Goal: Task Accomplishment & Management: Manage account settings

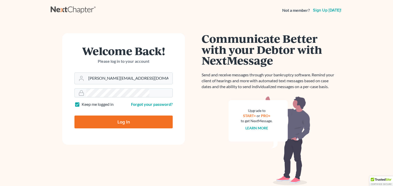
type input "[PERSON_NAME][EMAIL_ADDRESS][DOMAIN_NAME]"
click at [120, 115] on input "Log In" at bounding box center [123, 121] width 98 height 13
type input "Thinking..."
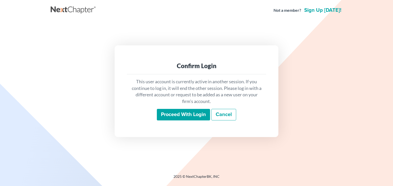
click at [183, 109] on input "Proceed with login" at bounding box center [183, 115] width 53 height 12
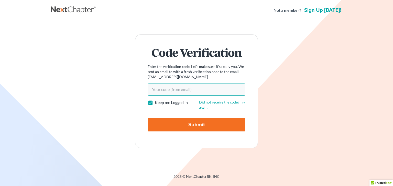
click at [215, 88] on input "Your code(from email)" at bounding box center [197, 89] width 98 height 12
type input "11f92e"
click at [193, 118] on input "Submit" at bounding box center [197, 124] width 98 height 13
type input "Thinking..."
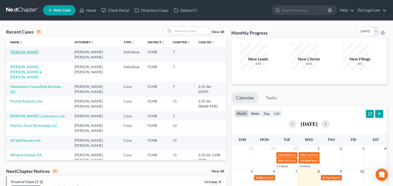
click at [19, 50] on link "[PERSON_NAME]" at bounding box center [24, 52] width 28 height 4
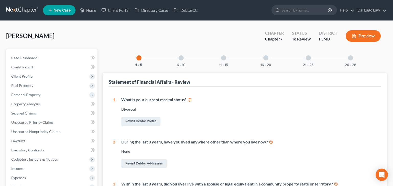
click at [184, 55] on div at bounding box center [180, 57] width 5 height 5
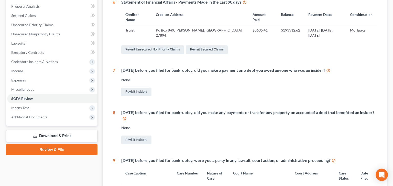
scroll to position [98, 0]
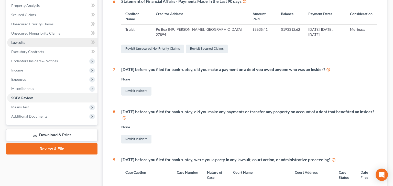
click at [16, 40] on span "Lawsuits" at bounding box center [18, 42] width 14 height 4
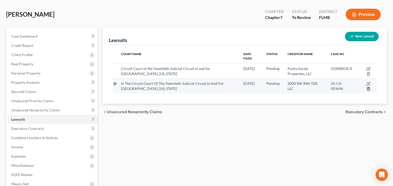
click at [369, 87] on icon "button" at bounding box center [368, 88] width 2 height 3
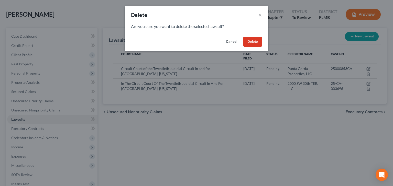
click at [243, 37] on button "Delete" at bounding box center [252, 42] width 19 height 10
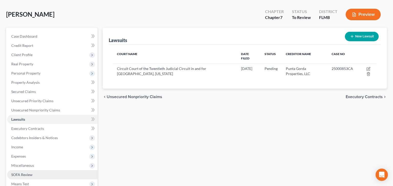
click at [16, 172] on span "SOFA Review" at bounding box center [21, 174] width 21 height 4
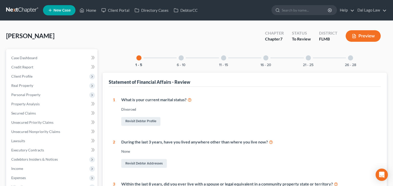
click at [226, 55] on div at bounding box center [223, 57] width 5 height 5
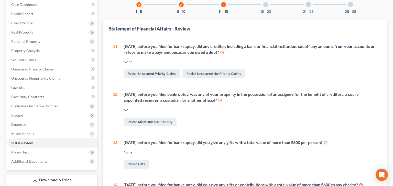
scroll to position [59, 0]
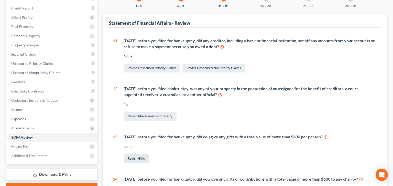
click at [124, 154] on link "Revisit Gifts" at bounding box center [136, 158] width 25 height 9
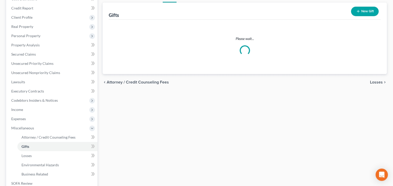
scroll to position [21, 0]
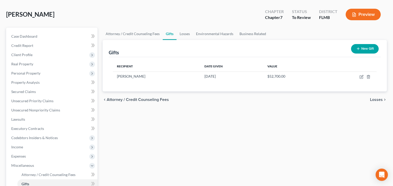
click at [372, 44] on button "New Gift" at bounding box center [365, 48] width 28 height 9
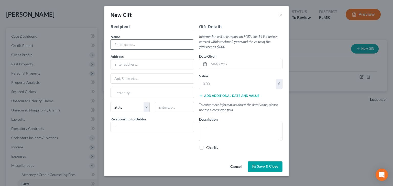
click at [173, 40] on input "text" at bounding box center [152, 45] width 83 height 10
click at [279, 12] on button "×" at bounding box center [281, 15] width 4 height 6
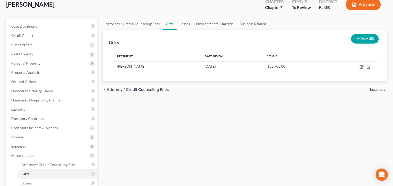
scroll to position [41, 0]
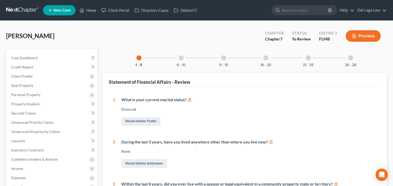
click at [348, 55] on div at bounding box center [350, 57] width 5 height 5
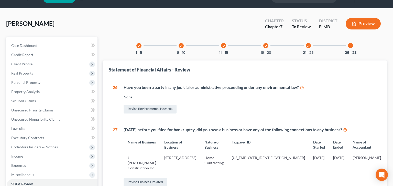
scroll to position [29, 0]
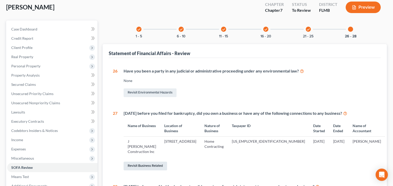
click at [141, 161] on link "Revisit Business Related" at bounding box center [145, 165] width 43 height 9
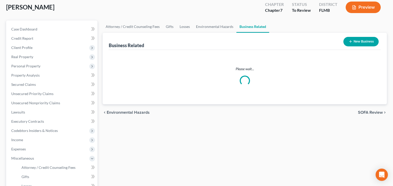
scroll to position [21, 0]
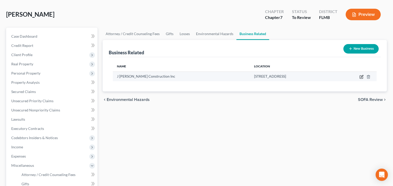
click at [363, 75] on icon "button" at bounding box center [361, 77] width 4 height 4
select select "officer"
select select "9"
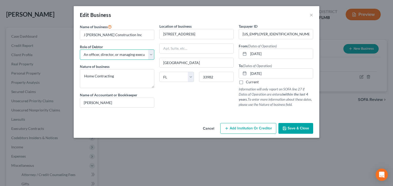
select select "owner"
click option "An owner of at least 5% of the voting or equity securities of a corporation" at bounding box center [0, 0] width 0 height 0
click at [287, 126] on span "Save & Close" at bounding box center [297, 128] width 21 height 4
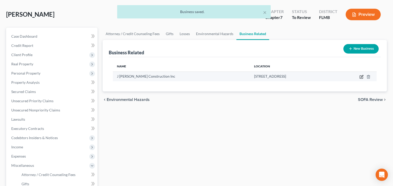
click at [363, 75] on icon "button" at bounding box center [361, 77] width 4 height 4
select select "owner"
select select "9"
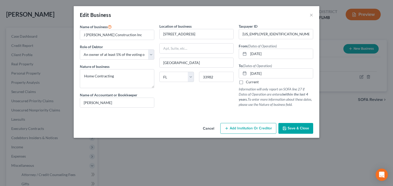
click at [237, 126] on span "Add Institution Or Creditor" at bounding box center [251, 128] width 42 height 4
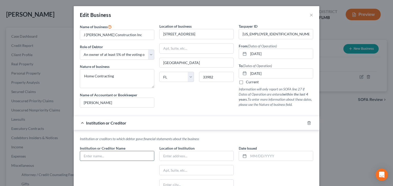
click at [148, 151] on input "text" at bounding box center [117, 156] width 74 height 10
type input "Kapitus LLC"
type input "2025"
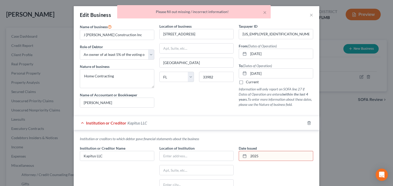
click at [248, 151] on input "2025" at bounding box center [280, 156] width 64 height 10
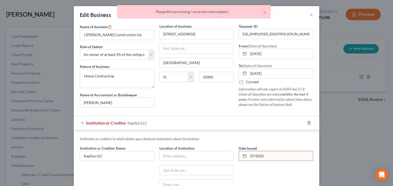
click at [248, 151] on input "07/2025" at bounding box center [280, 156] width 64 height 10
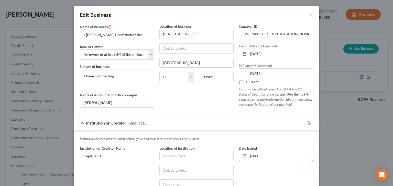
type input "[DATE]"
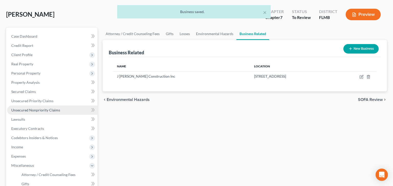
click at [28, 108] on span "Unsecured Nonpriority Claims" at bounding box center [35, 110] width 49 height 4
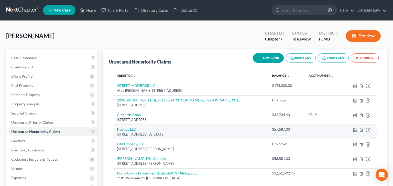
click at [359, 124] on td "Move to D Move to E Move to G Move to Notice Only" at bounding box center [360, 131] width 32 height 15
click at [357, 128] on icon "button" at bounding box center [355, 130] width 4 height 4
select select "35"
select select "14"
select select "3"
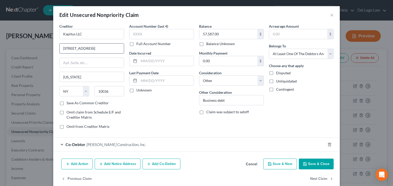
drag, startPoint x: 122, startPoint y: 36, endPoint x: 82, endPoint y: 40, distance: 40.6
click at [82, 43] on input "[STREET_ADDRESS]" at bounding box center [92, 48] width 64 height 10
click at [330, 12] on button "×" at bounding box center [332, 15] width 4 height 6
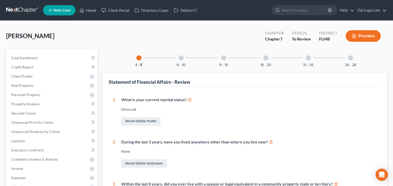
click at [348, 55] on div at bounding box center [350, 57] width 5 height 5
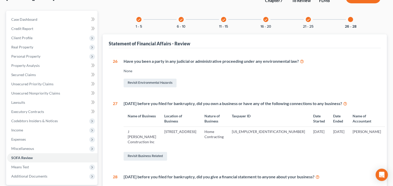
scroll to position [41, 0]
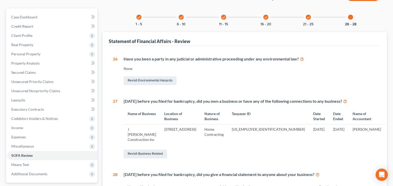
click at [129, 149] on div "1 What is your current marital status? [DEMOGRAPHIC_DATA] Revisit Debtor Profil…" at bounding box center [245, 140] width 272 height 189
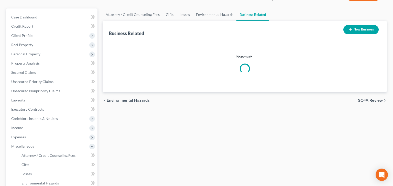
scroll to position [21, 0]
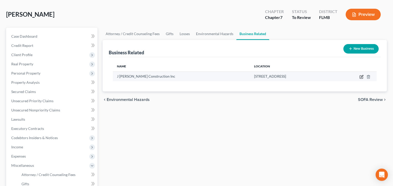
click at [363, 75] on icon "button" at bounding box center [361, 77] width 4 height 4
select select "owner"
select select "9"
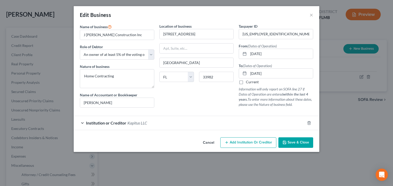
click at [145, 116] on div "Institution or Creditor Kapitus LLC" at bounding box center [189, 123] width 231 height 14
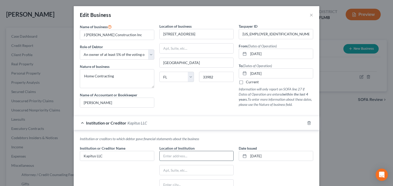
click at [185, 151] on input "text" at bounding box center [197, 156] width 74 height 10
paste input "[STREET_ADDRESS]"
type input "[STREET_ADDRESS]"
type input "10036"
type input "[US_STATE]"
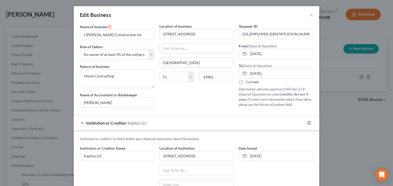
select select "35"
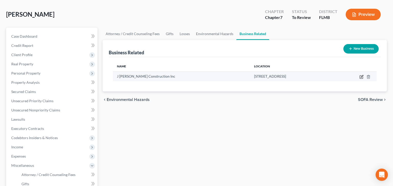
click at [363, 75] on icon "button" at bounding box center [361, 77] width 4 height 4
select select "owner"
select select "9"
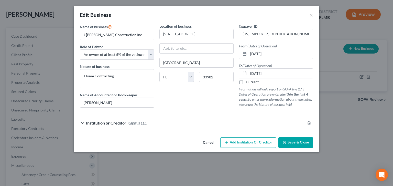
click at [147, 120] on span "Kapitus LLC" at bounding box center [137, 122] width 20 height 5
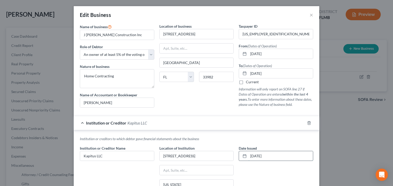
click at [256, 151] on input "[DATE]" at bounding box center [280, 156] width 64 height 10
type input "[DATE]"
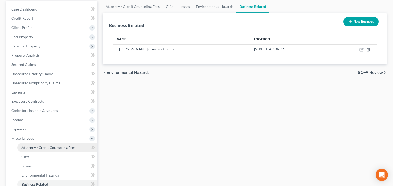
scroll to position [56, 0]
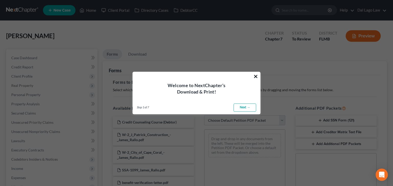
click at [255, 78] on button "×" at bounding box center [255, 76] width 5 height 8
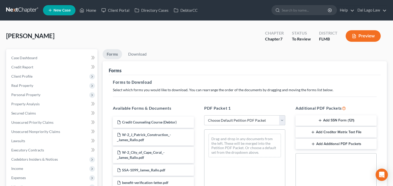
click at [204, 115] on select "Choose Default Petition PDF Packet Complete Bankruptcy Petition (all forms and …" at bounding box center [244, 120] width 81 height 10
select select "0"
click option "Complete Bankruptcy Petition (all forms and schedules)" at bounding box center [0, 0] width 0 height 0
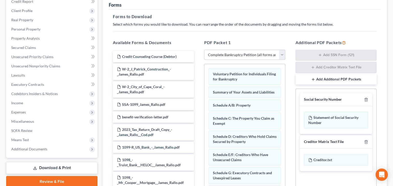
scroll to position [89, 0]
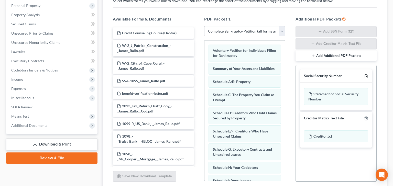
click at [368, 74] on icon "button" at bounding box center [366, 76] width 4 height 4
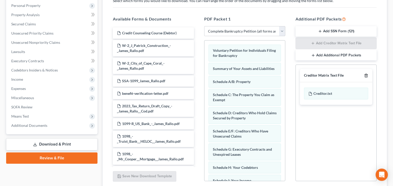
click at [368, 73] on icon "button" at bounding box center [366, 75] width 4 height 4
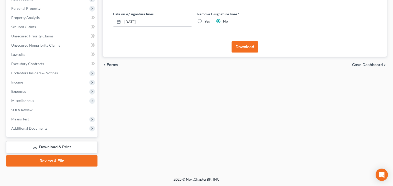
scroll to position [21, 0]
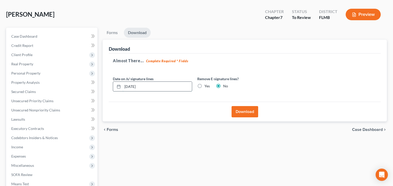
drag, startPoint x: 138, startPoint y: 63, endPoint x: 95, endPoint y: 63, distance: 43.0
click at [122, 82] on input "[DATE]" at bounding box center [156, 87] width 69 height 10
click at [204, 83] on label "Yes" at bounding box center [206, 85] width 5 height 5
click at [206, 83] on input "Yes" at bounding box center [207, 84] width 3 height 3
radio input "true"
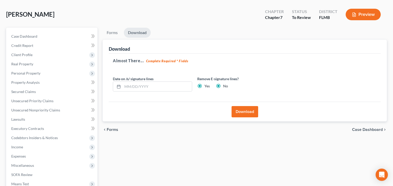
radio input "false"
click at [246, 106] on button "Download" at bounding box center [244, 111] width 27 height 11
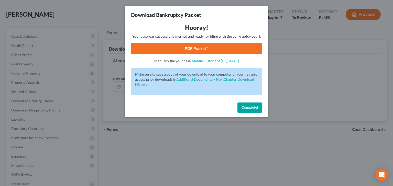
click at [196, 43] on link "PDF Packet 1" at bounding box center [196, 48] width 131 height 11
click at [241, 105] on span "Complete!" at bounding box center [249, 107] width 16 height 4
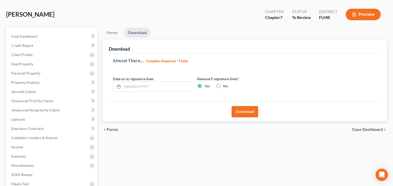
click at [372, 127] on span "Case Dashboard" at bounding box center [367, 129] width 31 height 4
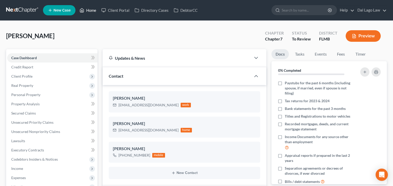
click at [77, 8] on link "Home" at bounding box center [88, 10] width 22 height 9
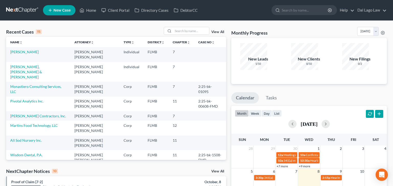
click at [23, 177] on link "[PERSON_NAME] & [PERSON_NAME]" at bounding box center [26, 181] width 32 height 9
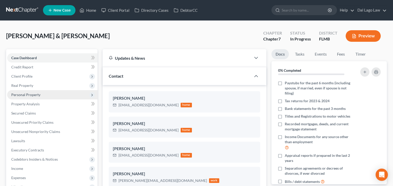
click at [18, 92] on span "Personal Property" at bounding box center [25, 94] width 29 height 4
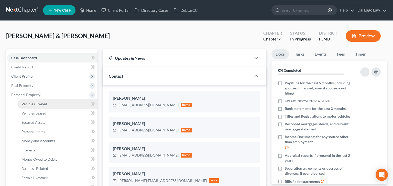
click at [21, 102] on span "Vehicles Owned" at bounding box center [34, 104] width 26 height 4
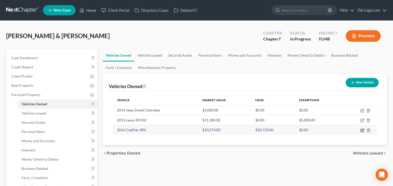
click at [364, 128] on icon "button" at bounding box center [362, 130] width 4 height 4
select select "0"
select select "10"
select select "2"
select select "1"
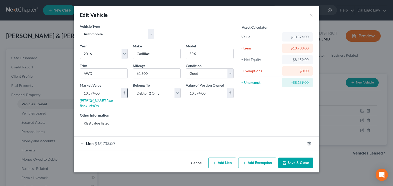
click at [121, 88] on input "10,574.00" at bounding box center [100, 93] width 41 height 10
type input "6"
type input "6.00"
type input "60"
type input "60.00"
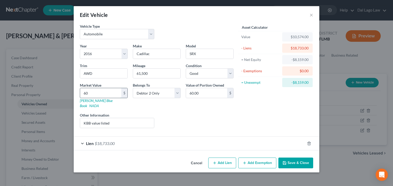
type input "600"
type input "600.00"
type input "6000"
type input "6,000.00"
type input "6,000"
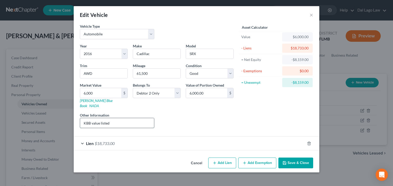
drag, startPoint x: 117, startPoint y: 87, endPoint x: 101, endPoint y: 89, distance: 15.8
click at [101, 118] on input "KBB value listed" at bounding box center [117, 123] width 74 height 10
type input "Carmax value listed"
click at [278, 157] on button "Save & Close" at bounding box center [295, 162] width 35 height 11
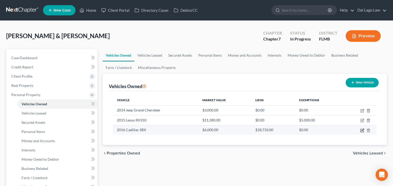
click at [364, 128] on icon "button" at bounding box center [362, 130] width 4 height 4
select select "0"
select select "10"
select select "2"
select select "1"
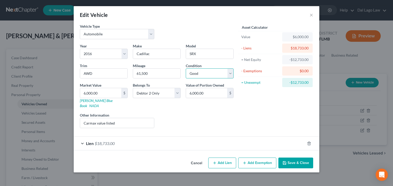
select select "3"
click option "Fair" at bounding box center [0, 0] width 0 height 0
drag, startPoint x: 165, startPoint y: 54, endPoint x: 142, endPoint y: 56, distance: 23.1
click at [142, 69] on input "61,500" at bounding box center [156, 74] width 47 height 10
type input "160,000"
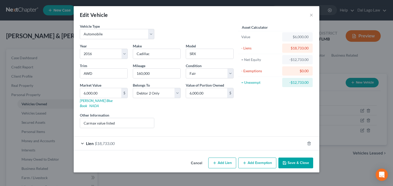
click at [278, 157] on button "Save & Close" at bounding box center [295, 162] width 35 height 11
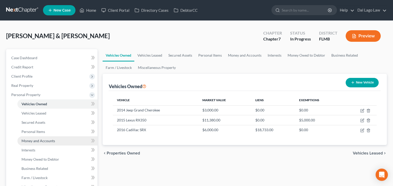
click at [21, 138] on span "Money and Accounts" at bounding box center [37, 140] width 33 height 4
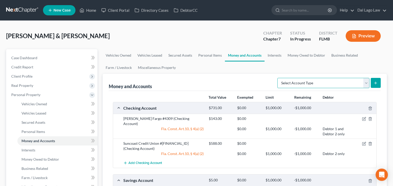
select select "money_market"
click option "Money Market" at bounding box center [0, 0] width 0 height 0
click at [377, 81] on icon "submit" at bounding box center [375, 83] width 4 height 4
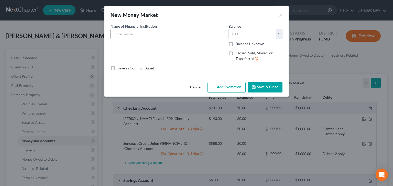
click at [155, 29] on input "text" at bounding box center [167, 34] width 112 height 10
type input "Acorn Securities, LLC"
type input "98.55"
click at [228, 82] on button "Add Exemption" at bounding box center [226, 87] width 38 height 11
select select "2"
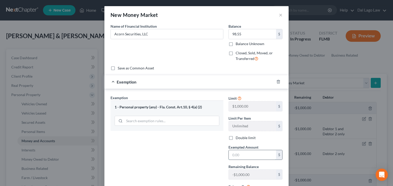
click at [231, 150] on input "text" at bounding box center [252, 155] width 47 height 10
type input "0"
select select "0"
click option "Debtor 1 only" at bounding box center [0, 0] width 0 height 0
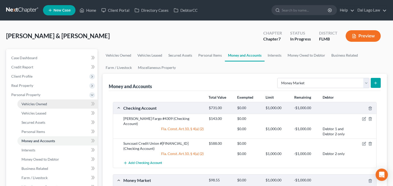
click at [30, 99] on link "Vehicles Owned" at bounding box center [57, 103] width 80 height 9
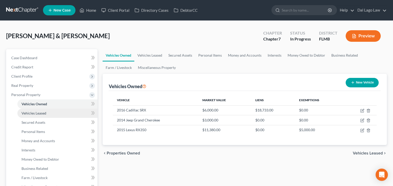
click at [34, 111] on span "Vehicles Leased" at bounding box center [33, 113] width 25 height 4
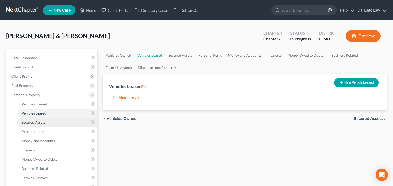
click at [32, 120] on span "Secured Assets" at bounding box center [33, 122] width 24 height 4
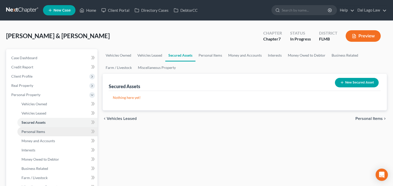
click at [31, 129] on span "Personal Items" at bounding box center [33, 131] width 24 height 4
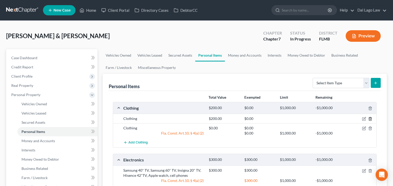
click at [372, 117] on icon "button" at bounding box center [370, 119] width 4 height 4
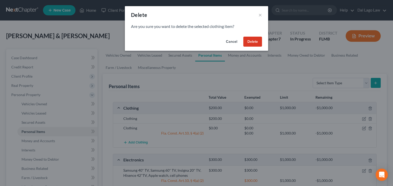
click at [243, 37] on button "Delete" at bounding box center [252, 42] width 19 height 10
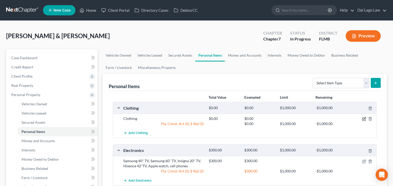
click at [366, 117] on icon "button" at bounding box center [364, 119] width 4 height 4
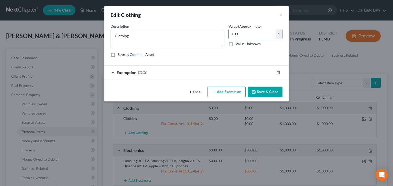
click at [236, 29] on input "0.00" at bounding box center [252, 34] width 47 height 10
type input "200"
click at [136, 70] on span "Exemption" at bounding box center [127, 72] width 20 height 5
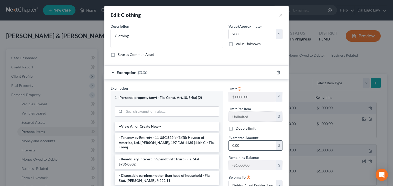
click at [233, 140] on input "0.00" at bounding box center [252, 145] width 47 height 10
type input "200"
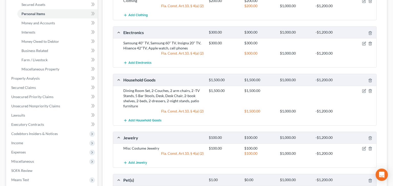
scroll to position [128, 0]
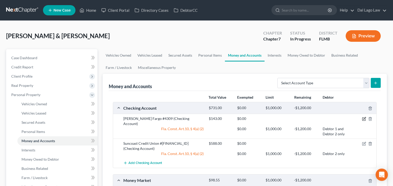
click at [366, 117] on icon "button" at bounding box center [364, 119] width 4 height 4
select select "2"
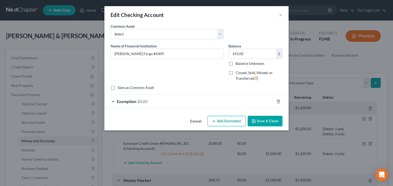
click at [147, 99] on span "$0.00" at bounding box center [142, 101] width 10 height 5
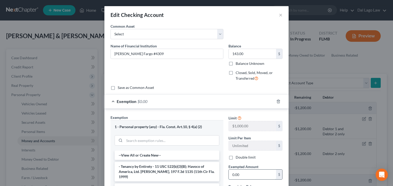
click at [235, 169] on input "0.00" at bounding box center [252, 174] width 47 height 10
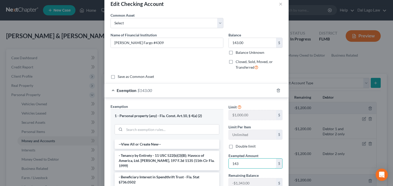
scroll to position [17, 0]
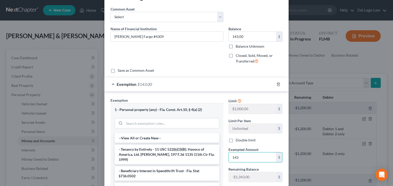
type input "143"
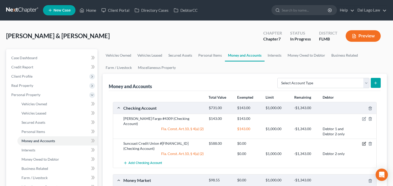
click at [366, 141] on icon "button" at bounding box center [364, 143] width 4 height 4
select select "1"
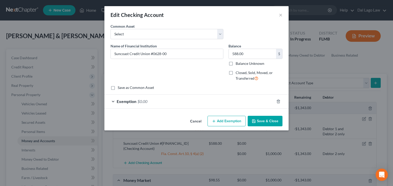
click at [147, 99] on span "$0.00" at bounding box center [142, 101] width 10 height 5
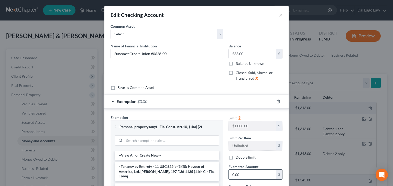
click at [233, 169] on input "0.00" at bounding box center [252, 174] width 47 height 10
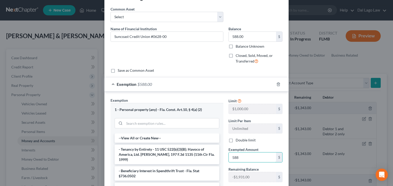
type input "588"
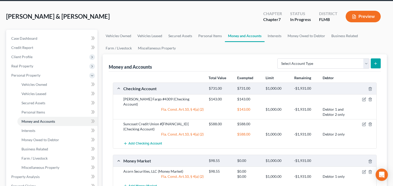
scroll to position [39, 0]
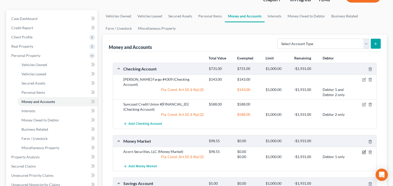
click at [365, 150] on icon "button" at bounding box center [364, 151] width 2 height 2
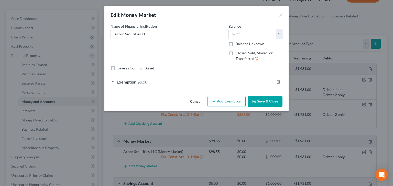
click at [136, 79] on span "Exemption" at bounding box center [127, 81] width 20 height 5
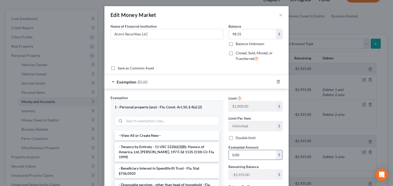
click at [231, 150] on input "0.00" at bounding box center [252, 155] width 47 height 10
drag, startPoint x: 231, startPoint y: 113, endPoint x: 216, endPoint y: 117, distance: 15.4
click at [229, 150] on input "98.55" at bounding box center [252, 155] width 47 height 10
type input "0"
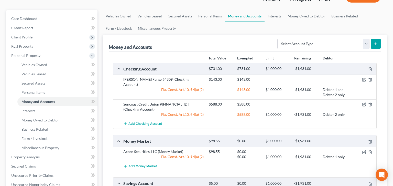
select select "1"
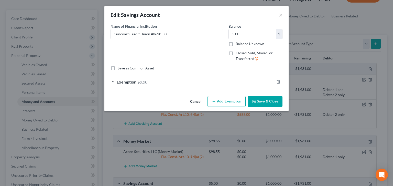
click at [136, 79] on span "Exemption" at bounding box center [127, 81] width 20 height 5
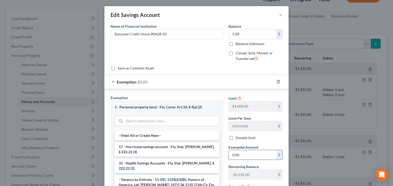
click at [232, 150] on input "0.00" at bounding box center [252, 155] width 47 height 10
type input "5"
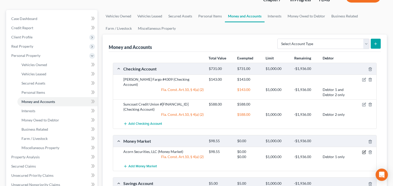
click at [366, 150] on icon "button" at bounding box center [364, 152] width 4 height 4
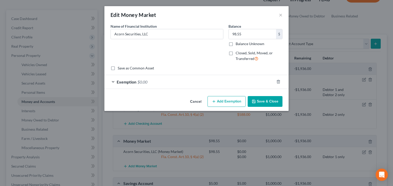
click at [136, 79] on span "Exemption" at bounding box center [127, 81] width 20 height 5
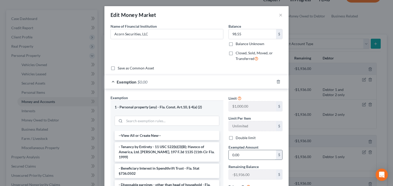
click at [242, 150] on input "0.00" at bounding box center [252, 155] width 47 height 10
type input "64"
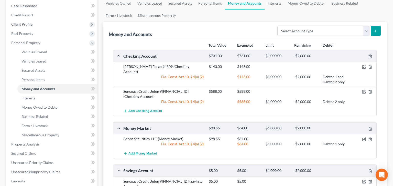
scroll to position [59, 0]
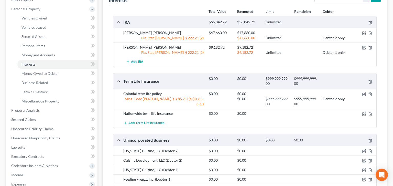
scroll to position [90, 0]
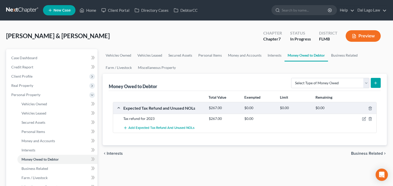
click at [368, 151] on span "Business Related" at bounding box center [367, 153] width 32 height 4
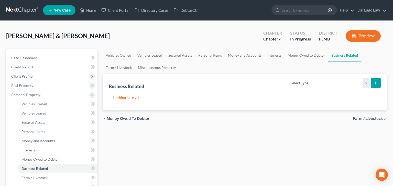
click at [370, 116] on span "Farm / Livestock" at bounding box center [368, 118] width 30 height 4
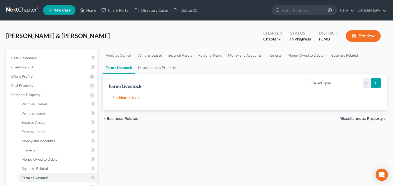
click at [370, 116] on span "Miscellaneous Property" at bounding box center [360, 118] width 43 height 4
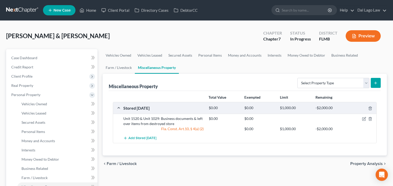
click at [368, 161] on span "Property Analysis" at bounding box center [366, 163] width 32 height 4
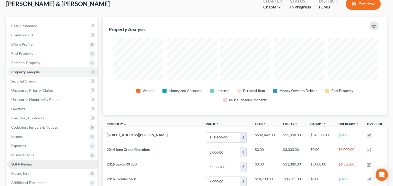
scroll to position [39, 0]
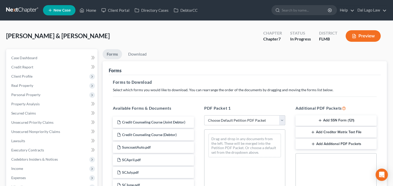
select select "0"
click option "Complete Bankruptcy Petition (all forms and schedules)" at bounding box center [0, 0] width 0 height 0
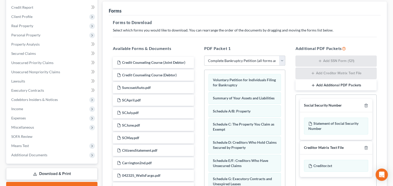
scroll to position [89, 0]
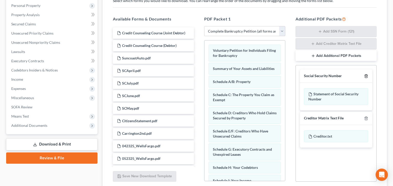
click at [367, 74] on icon "button" at bounding box center [366, 75] width 2 height 3
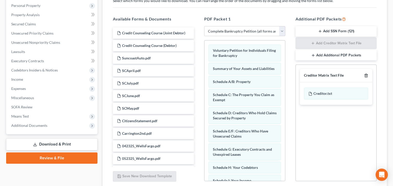
click at [367, 74] on icon "button" at bounding box center [366, 75] width 2 height 3
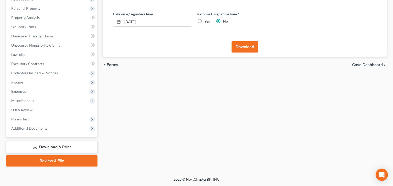
scroll to position [21, 0]
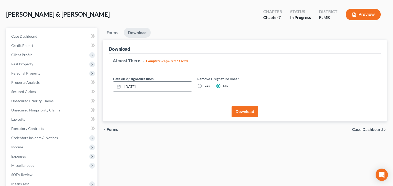
drag, startPoint x: 137, startPoint y: 59, endPoint x: 100, endPoint y: 66, distance: 37.0
click at [122, 82] on input "[DATE]" at bounding box center [156, 87] width 69 height 10
click at [204, 83] on label "Yes" at bounding box center [206, 85] width 5 height 5
click at [206, 83] on input "Yes" at bounding box center [207, 84] width 3 height 3
radio input "true"
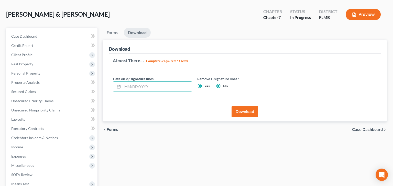
radio input "false"
click at [242, 106] on button "Download" at bounding box center [244, 111] width 27 height 11
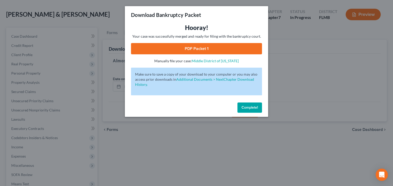
click at [203, 43] on link "PDF Packet 1" at bounding box center [196, 48] width 131 height 11
click at [237, 102] on button "Complete!" at bounding box center [249, 107] width 25 height 10
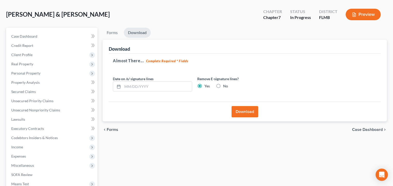
click at [367, 127] on span "Case Dashboard" at bounding box center [367, 129] width 31 height 4
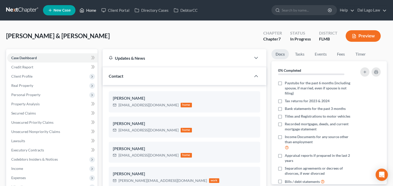
click at [77, 7] on link "Home" at bounding box center [88, 10] width 22 height 9
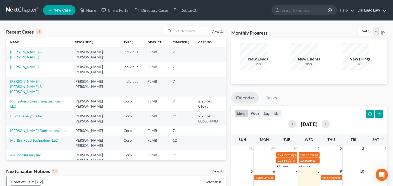
click at [386, 8] on link "Dal Lago Law" at bounding box center [371, 10] width 32 height 9
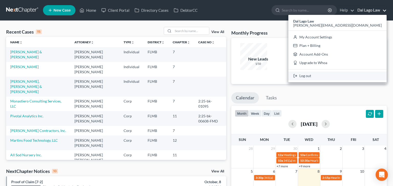
click at [365, 71] on link "Log out" at bounding box center [337, 75] width 98 height 9
